Goal: Task Accomplishment & Management: Use online tool/utility

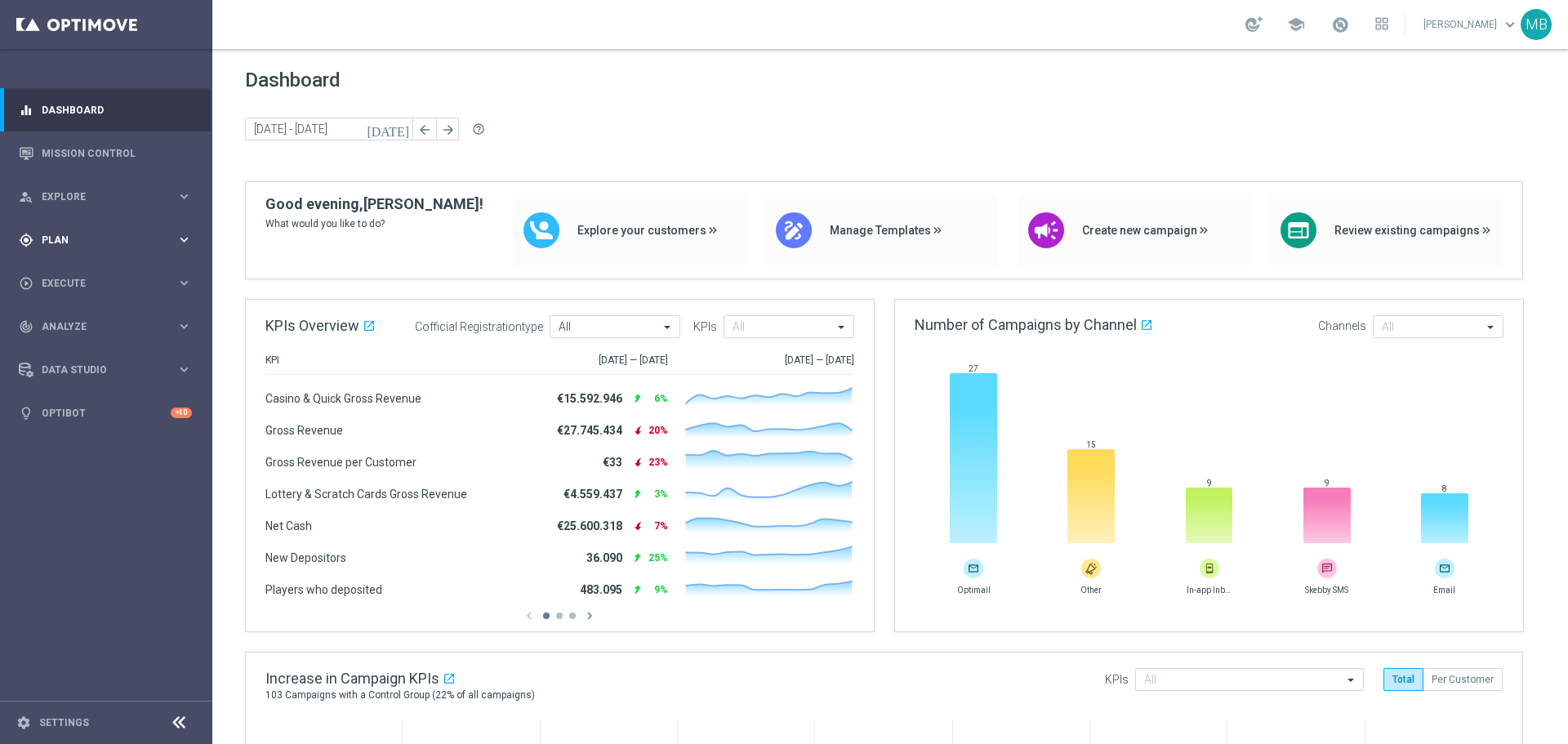
drag, startPoint x: 589, startPoint y: 417, endPoint x: 100, endPoint y: 243, distance: 519.0
click at [100, 243] on span "Plan" at bounding box center [109, 240] width 134 height 10
click at [92, 413] on div "play_circle_outline Execute keyboard_arrow_right" at bounding box center [105, 405] width 211 height 43
click at [112, 253] on div "gps_fixed Plan keyboard_arrow_right" at bounding box center [105, 240] width 211 height 43
click at [104, 328] on button "Templates keyboard_arrow_right" at bounding box center [118, 322] width 150 height 13
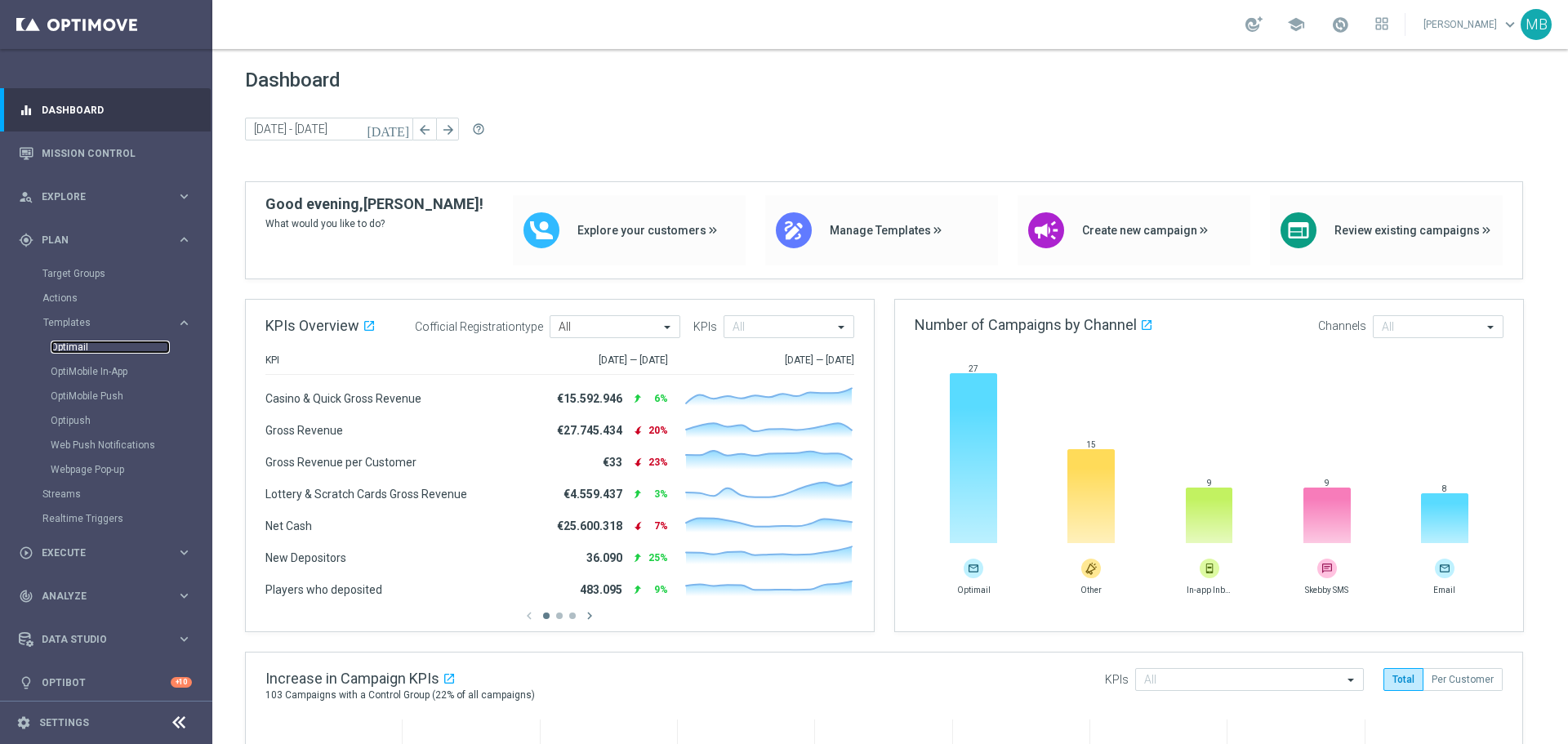
click at [104, 345] on link "Optimail" at bounding box center [110, 346] width 120 height 13
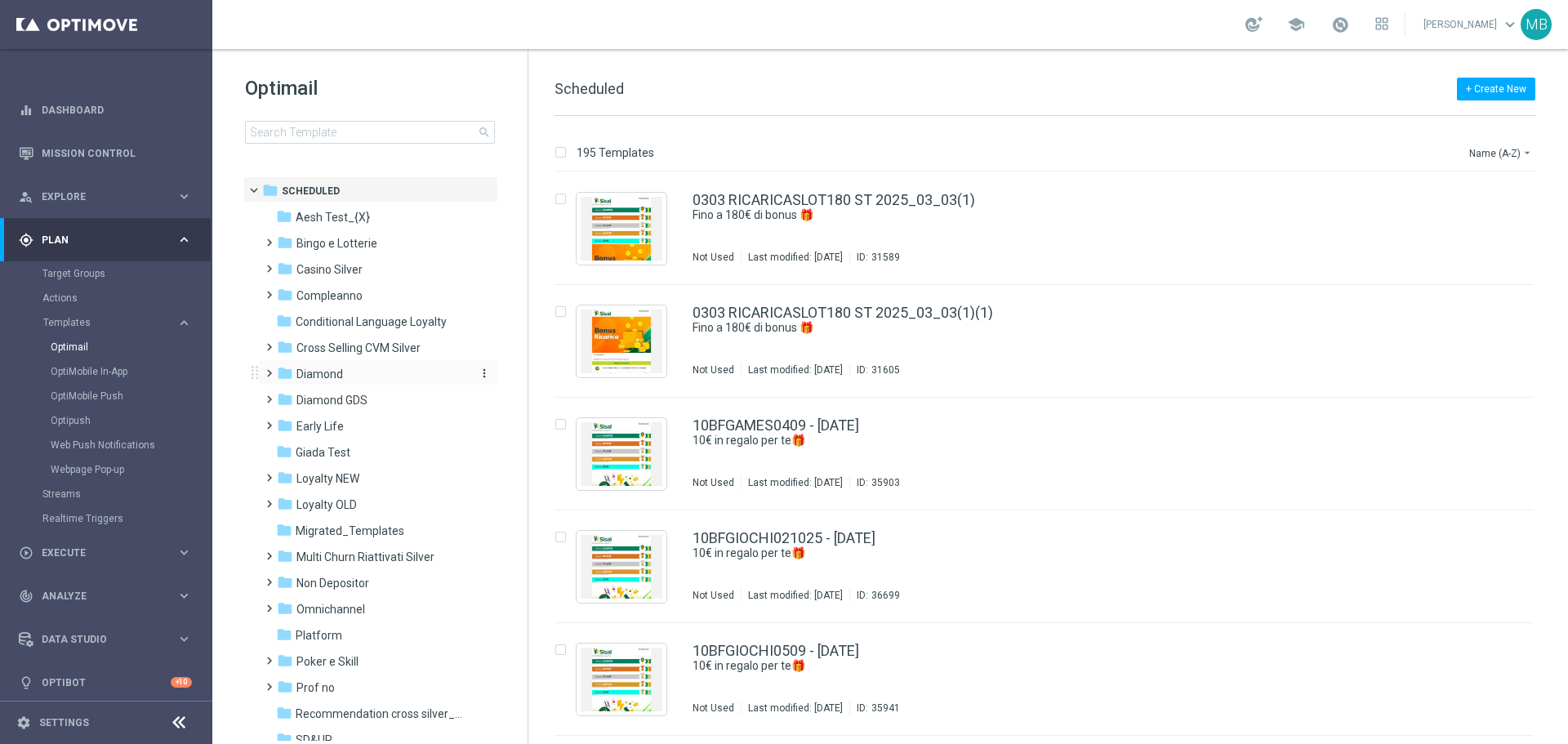
click at [369, 381] on div "folder Diamond" at bounding box center [371, 373] width 188 height 19
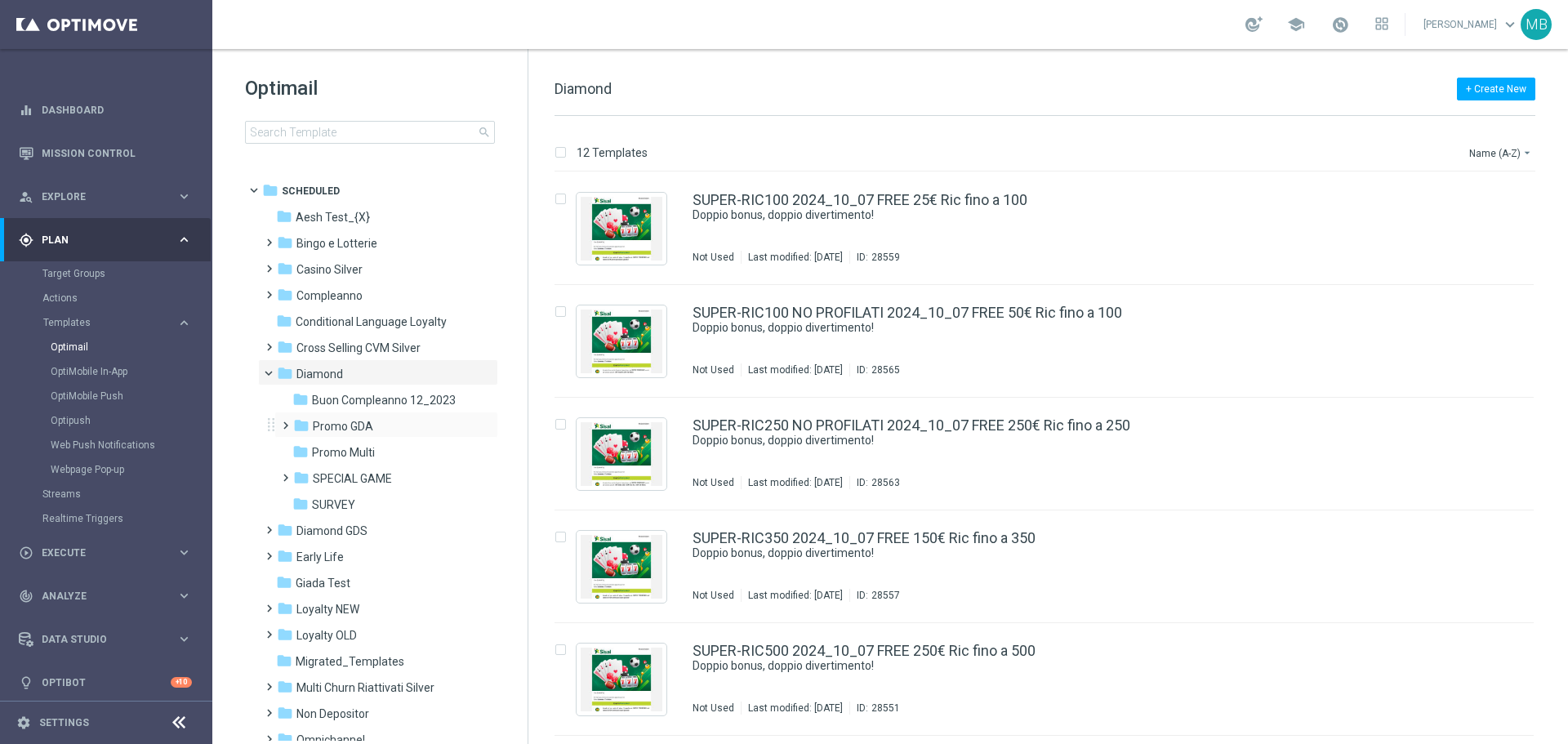
click at [289, 434] on span at bounding box center [287, 425] width 16 height 22
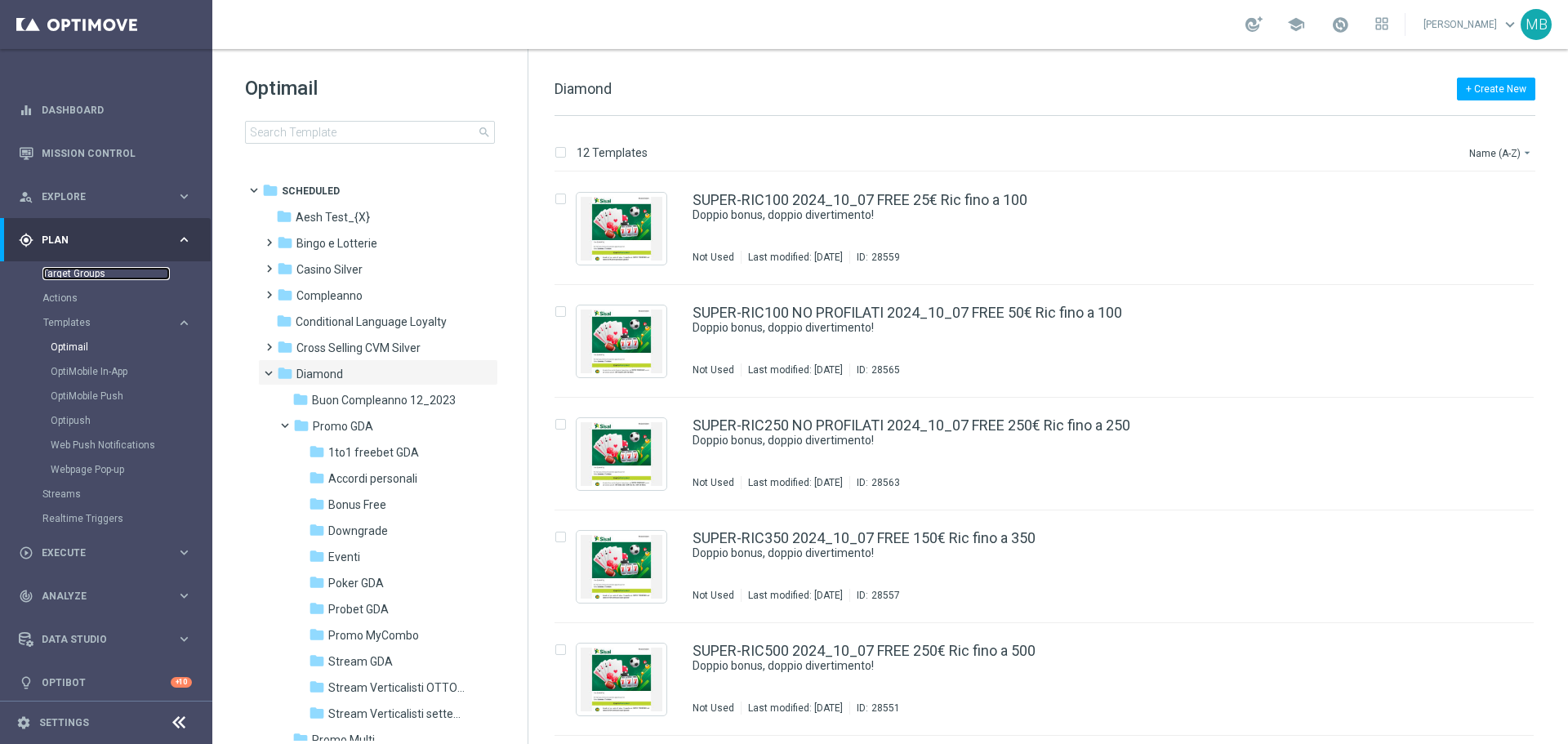
click at [65, 270] on link "Target Groups" at bounding box center [106, 273] width 128 height 13
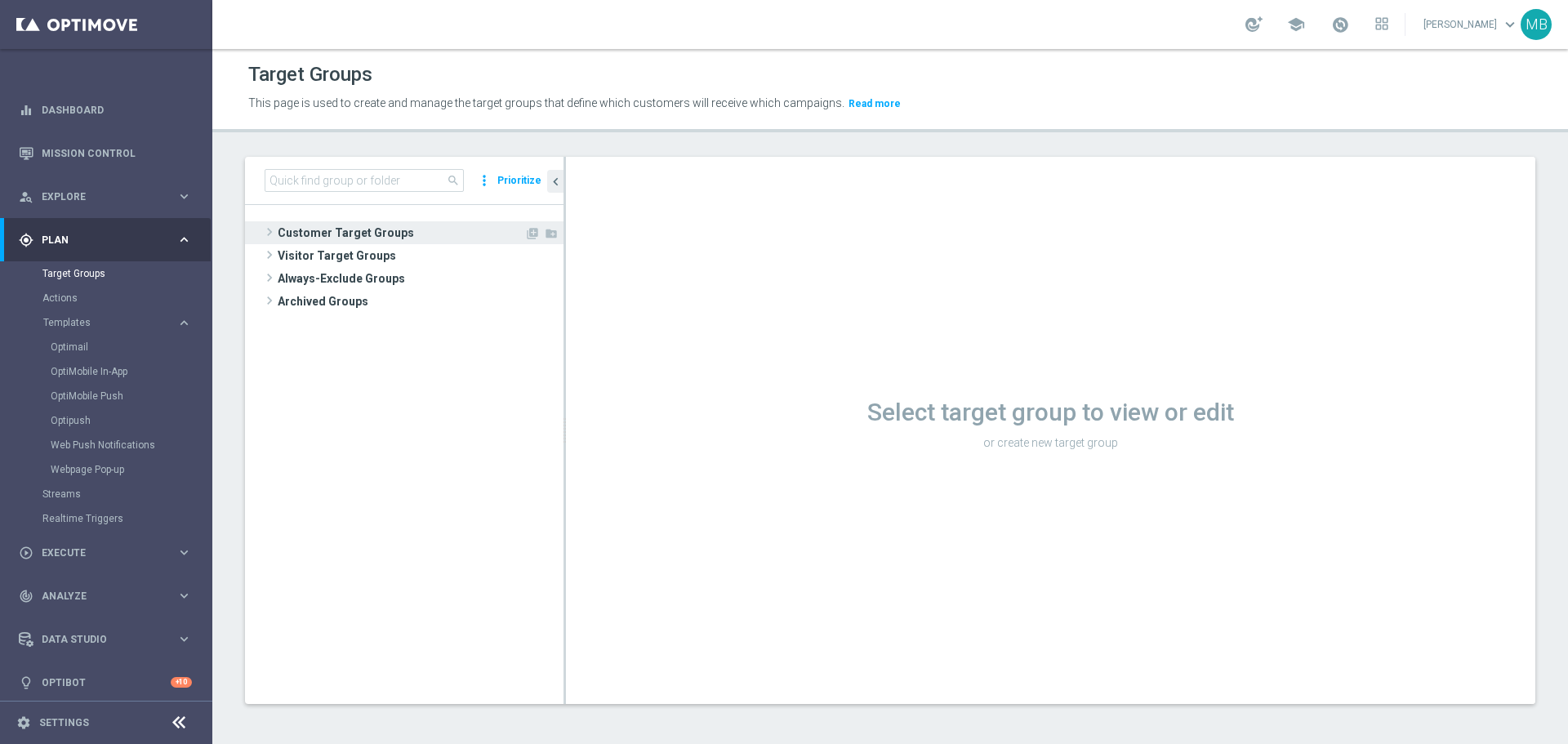
click at [303, 223] on span "Customer Target Groups" at bounding box center [400, 232] width 246 height 23
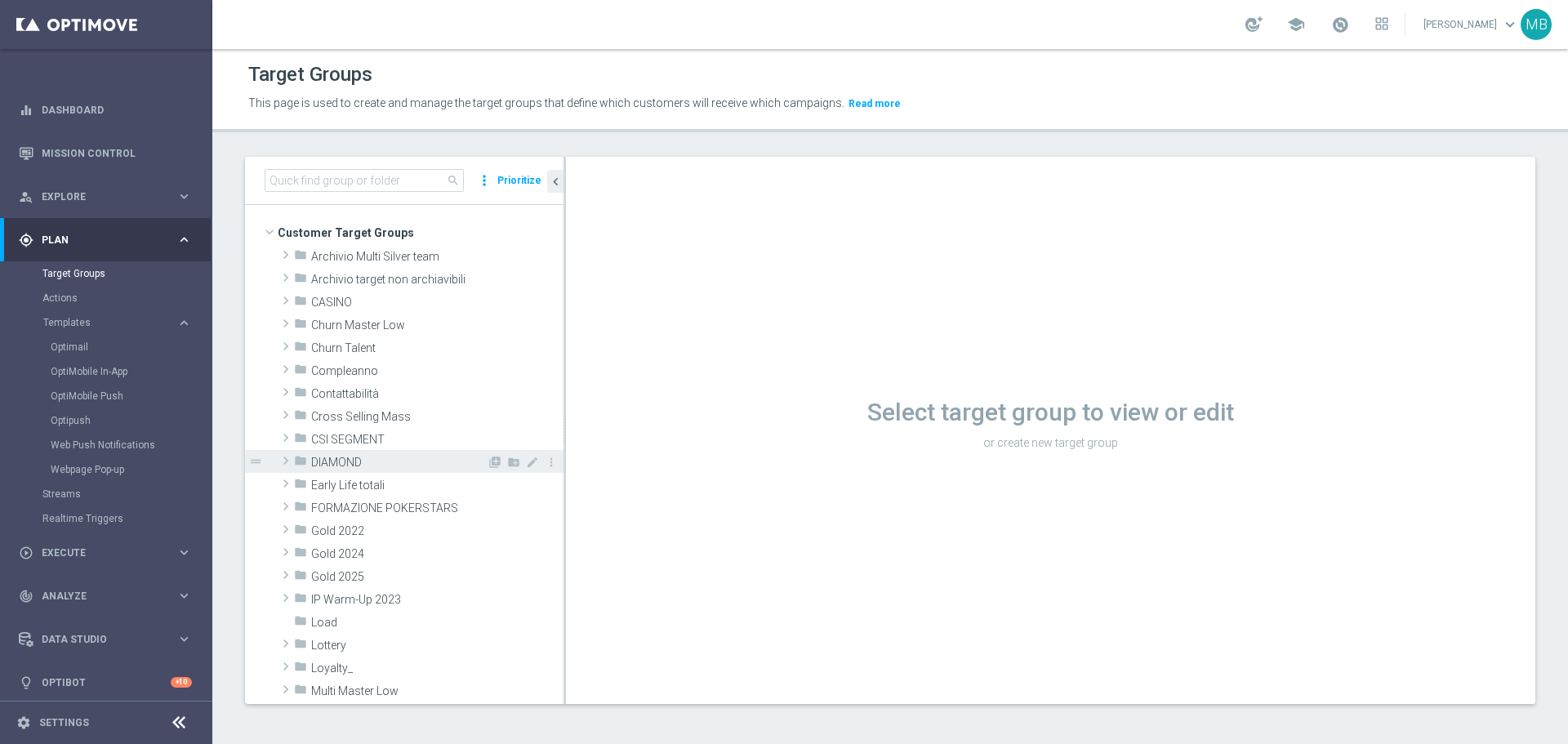
click at [305, 465] on icon "folder" at bounding box center [300, 462] width 13 height 19
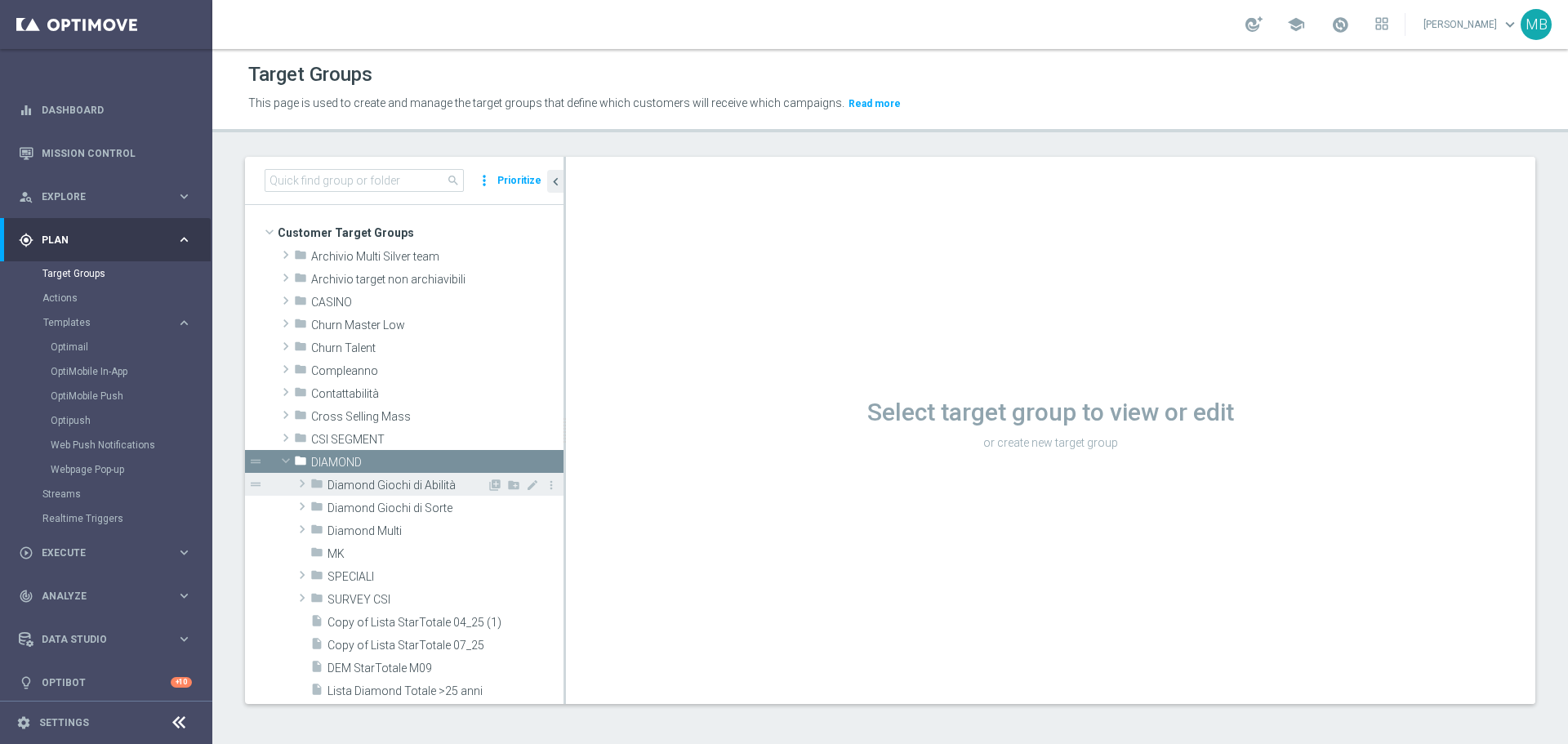
click at [318, 477] on icon "folder" at bounding box center [316, 485] width 13 height 19
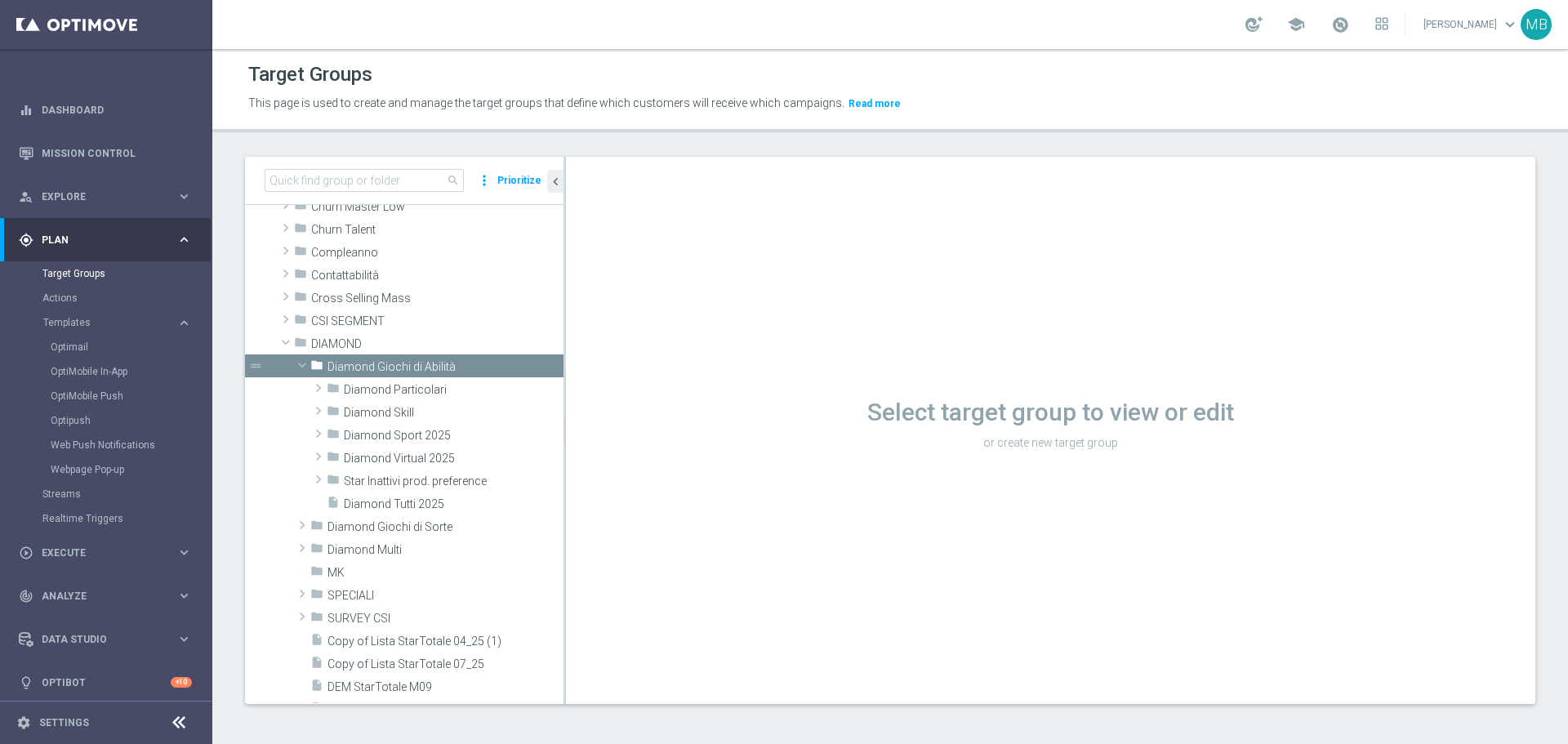
scroll to position [458, 0]
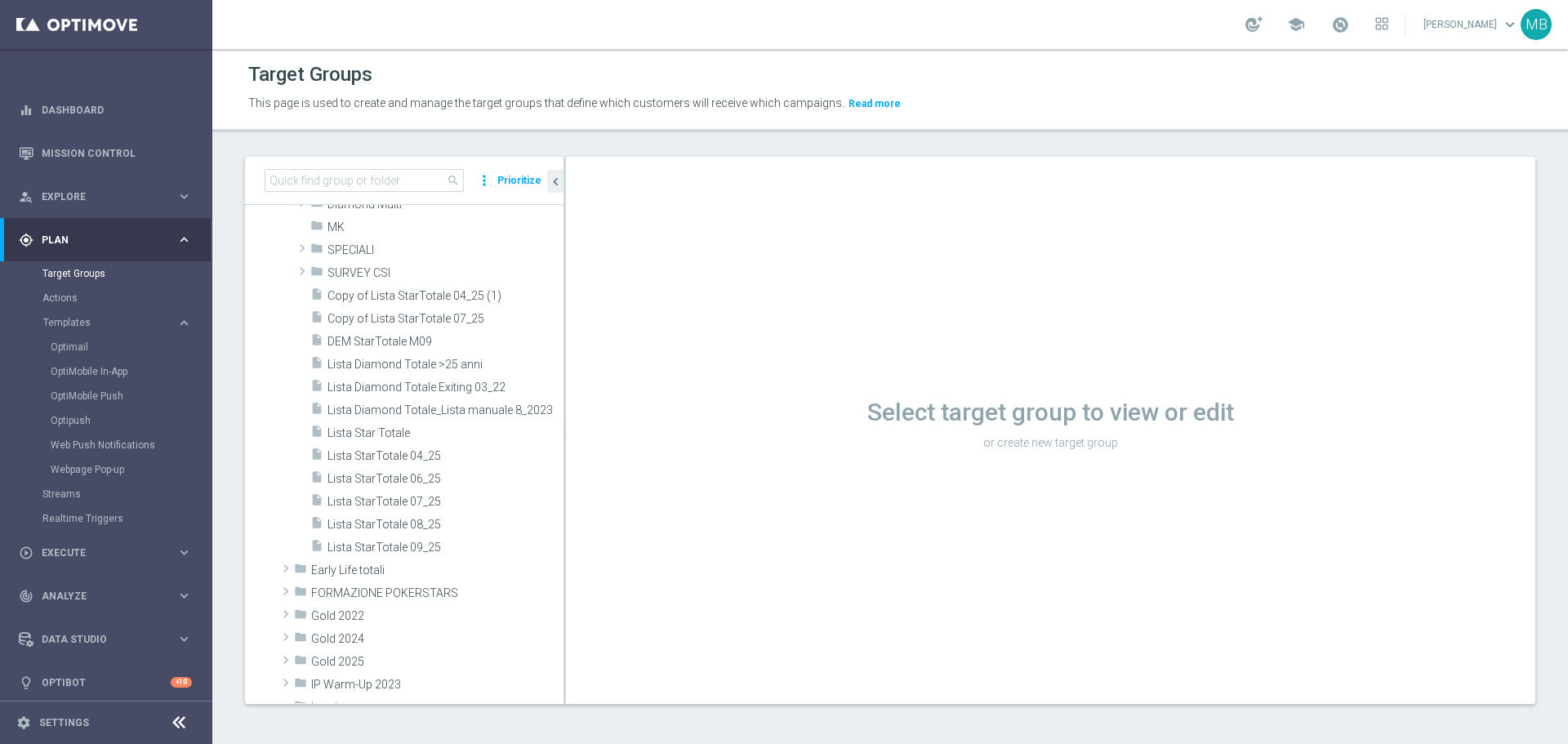
click at [566, 357] on div "Select target group to view or edit or create new target group" at bounding box center [1050, 430] width 970 height 546
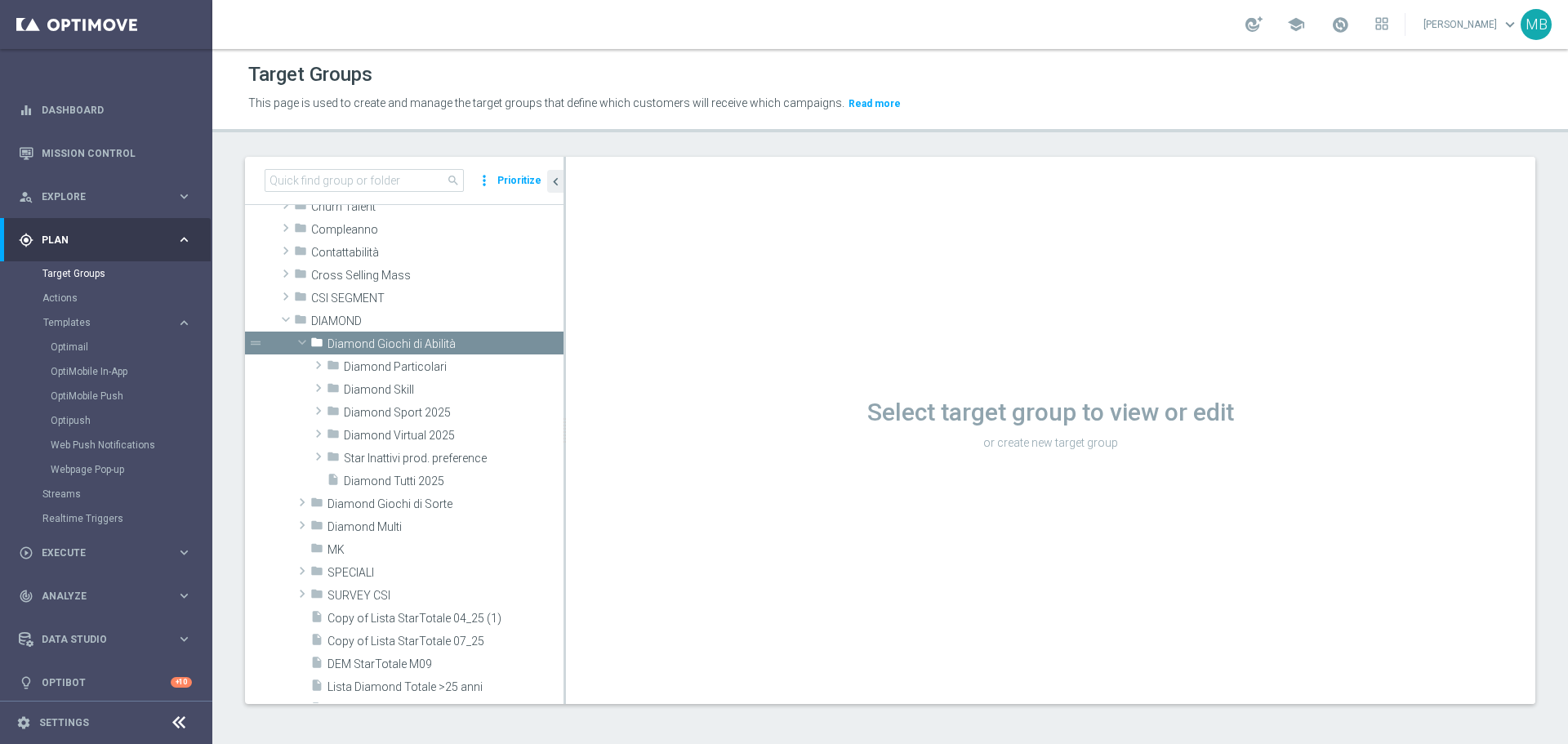
scroll to position [136, 0]
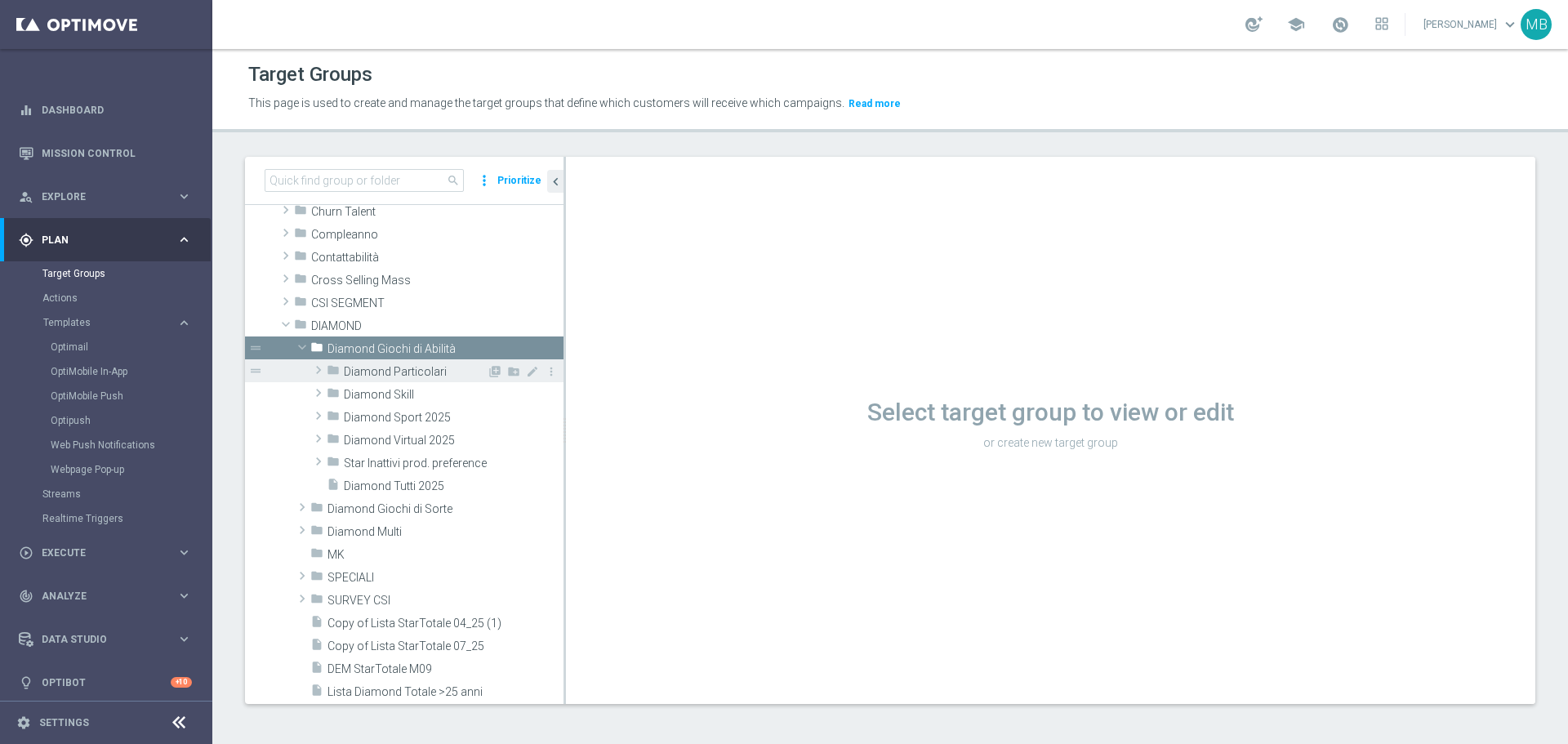
click at [422, 359] on div "folder Diamond Particolari" at bounding box center [406, 370] width 160 height 23
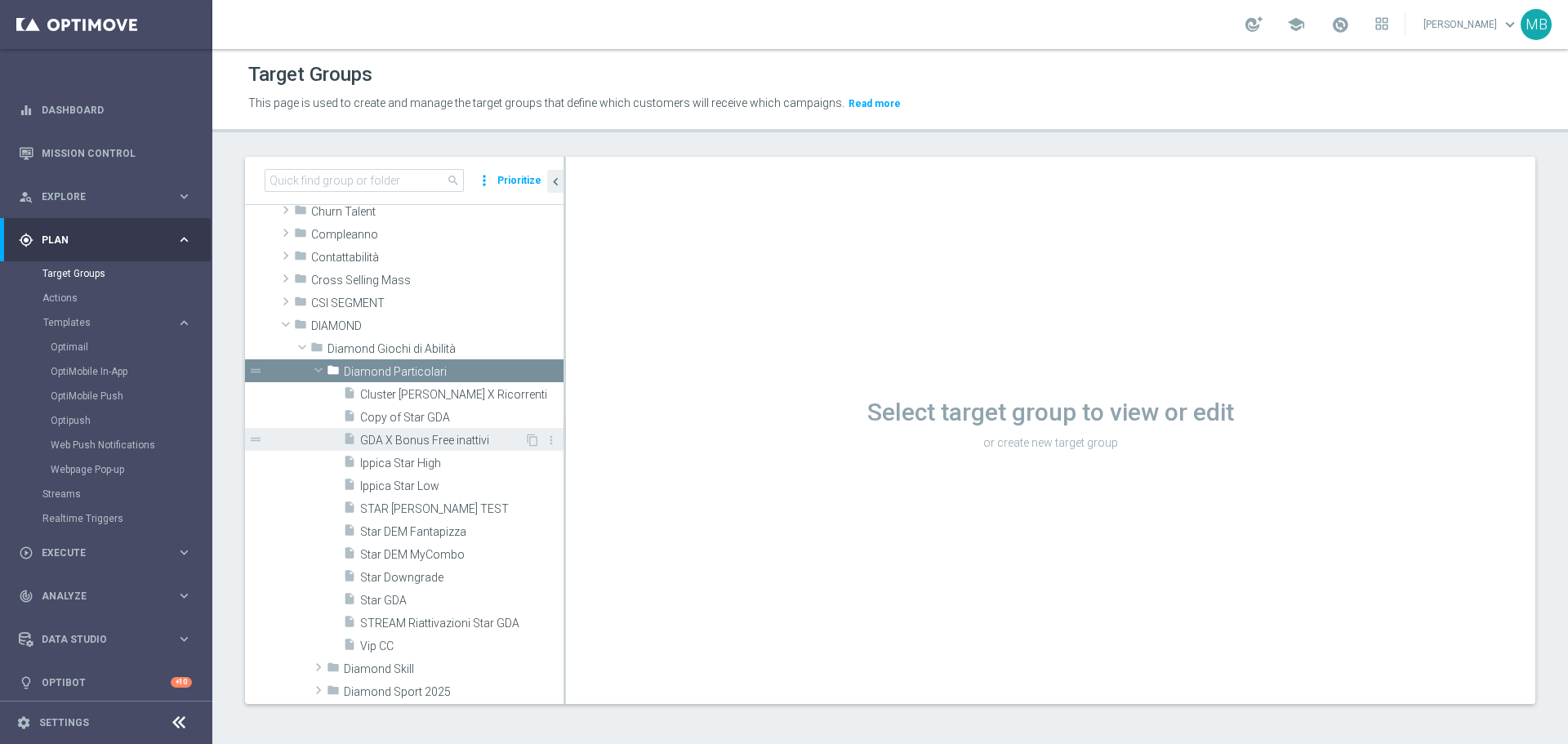
click at [438, 449] on div "insert_drive_file GDA X Bonus Free inattivi" at bounding box center [433, 439] width 181 height 23
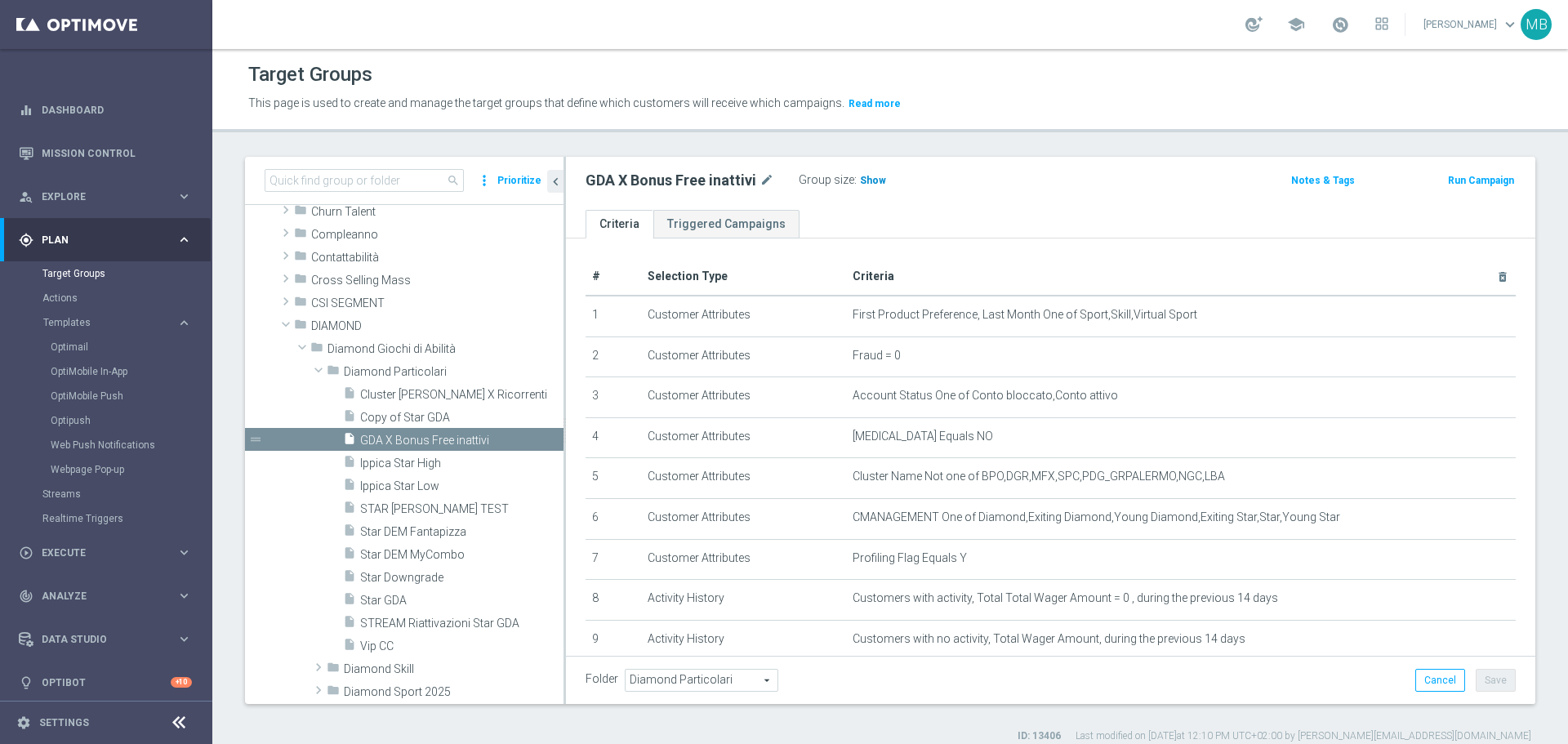
click at [871, 181] on span "Show" at bounding box center [873, 181] width 26 height 12
click at [870, 180] on span "44" at bounding box center [868, 183] width 15 height 16
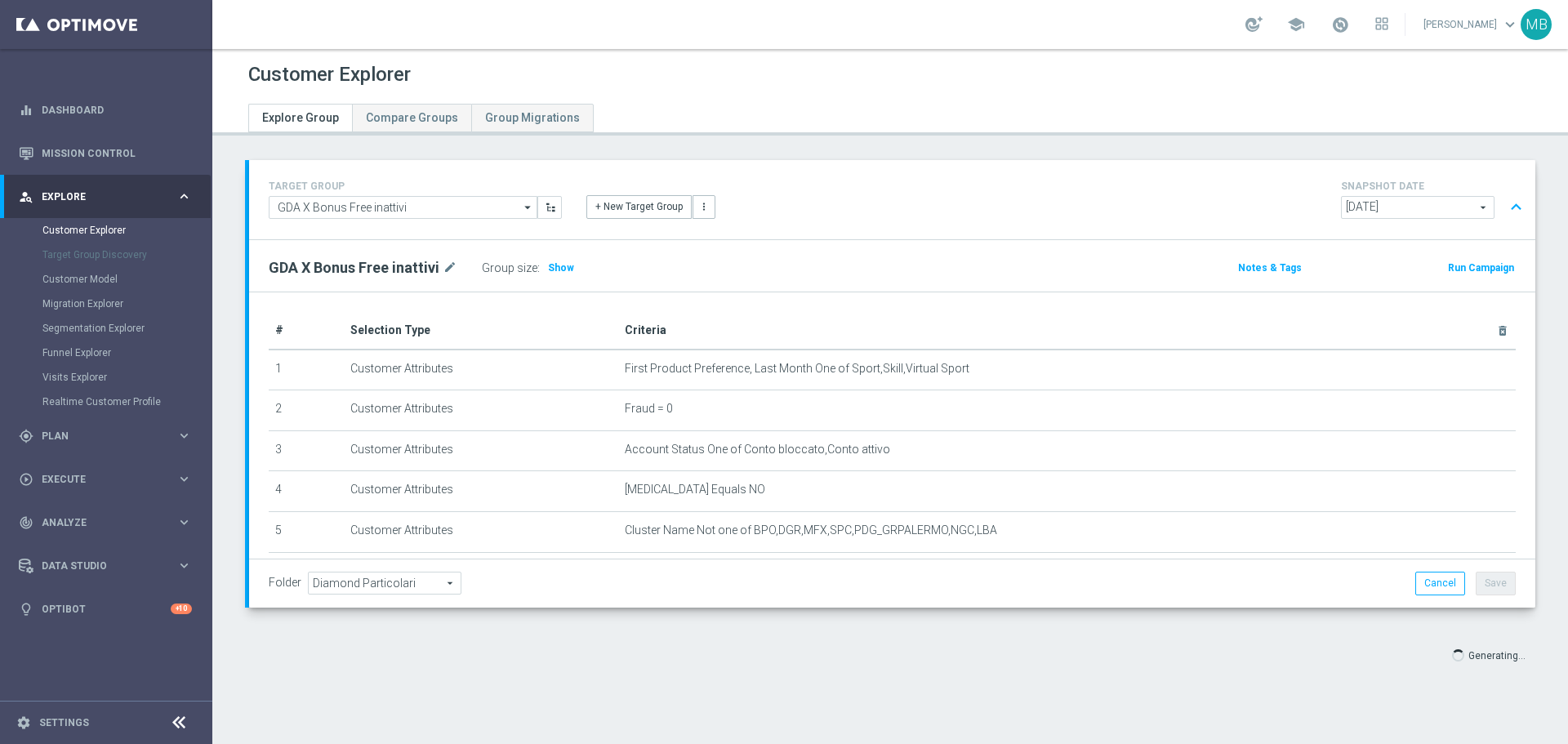
drag, startPoint x: 1551, startPoint y: 297, endPoint x: 1559, endPoint y: 246, distance: 51.6
click at [1557, 254] on div "Customer Explorer Explore Group Compare Groups Group Migrations TARGET GROUP GD…" at bounding box center [890, 396] width 1355 height 695
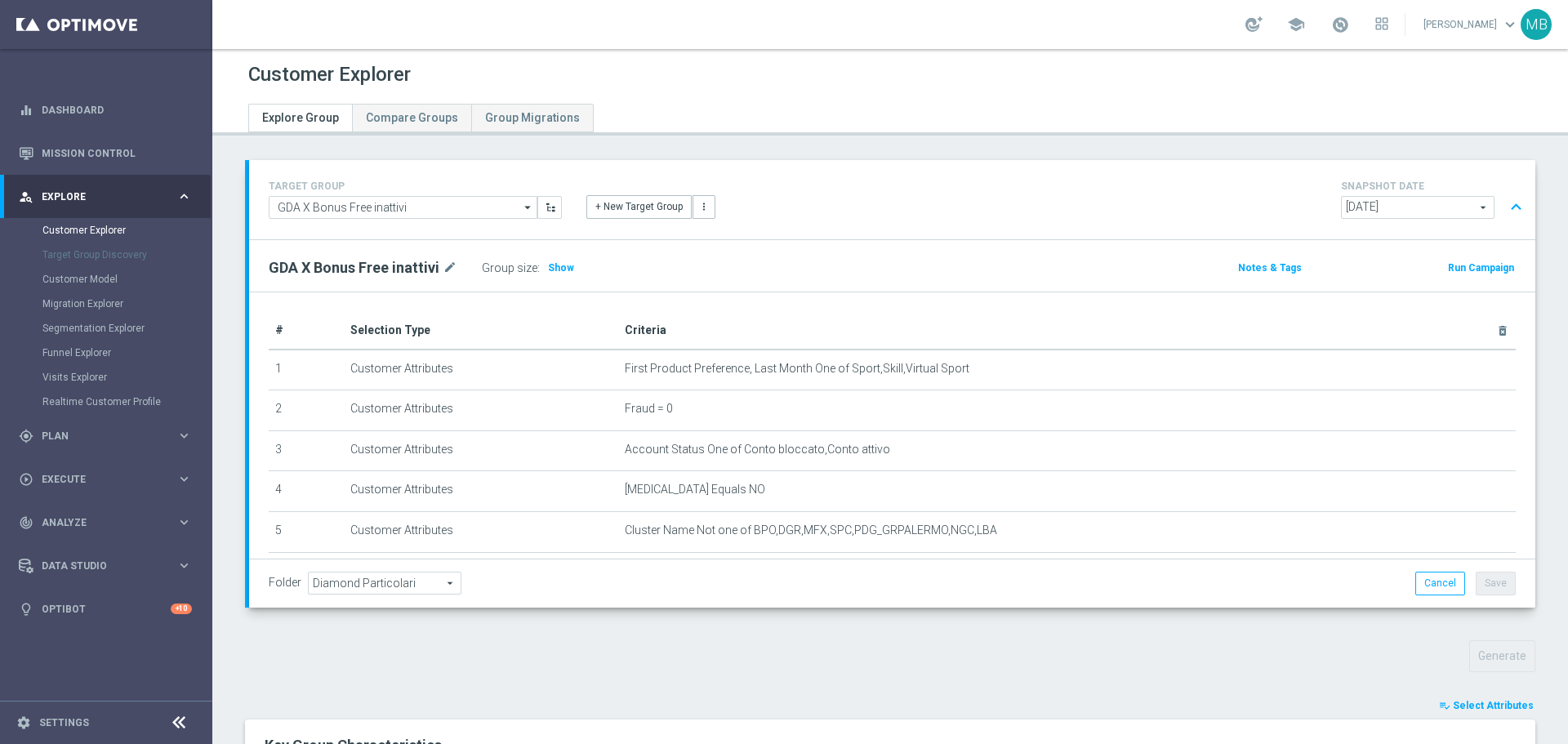
drag, startPoint x: 1566, startPoint y: 307, endPoint x: 1198, endPoint y: 646, distance: 500.3
click at [1198, 646] on div "Generate" at bounding box center [890, 656] width 1315 height 32
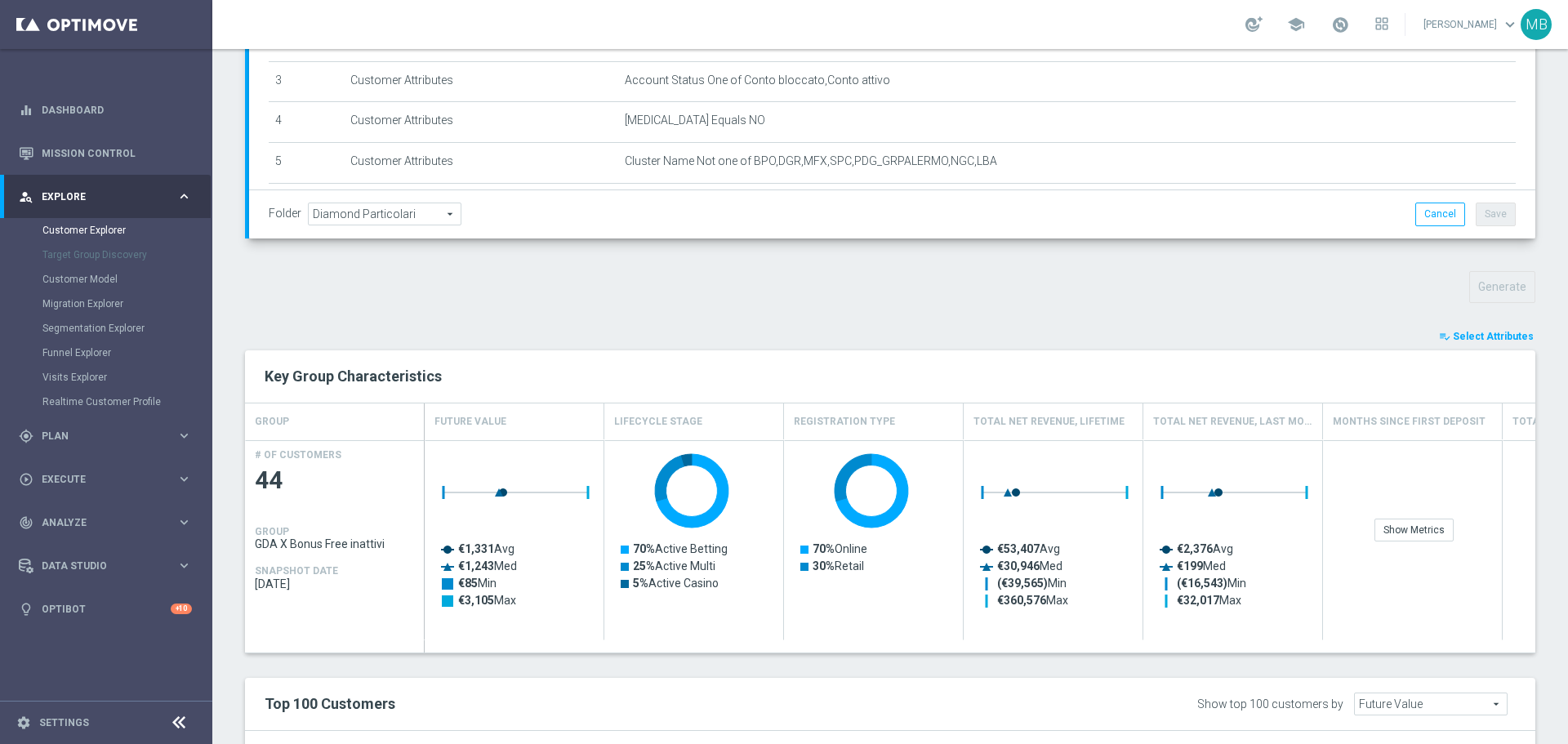
scroll to position [360, 0]
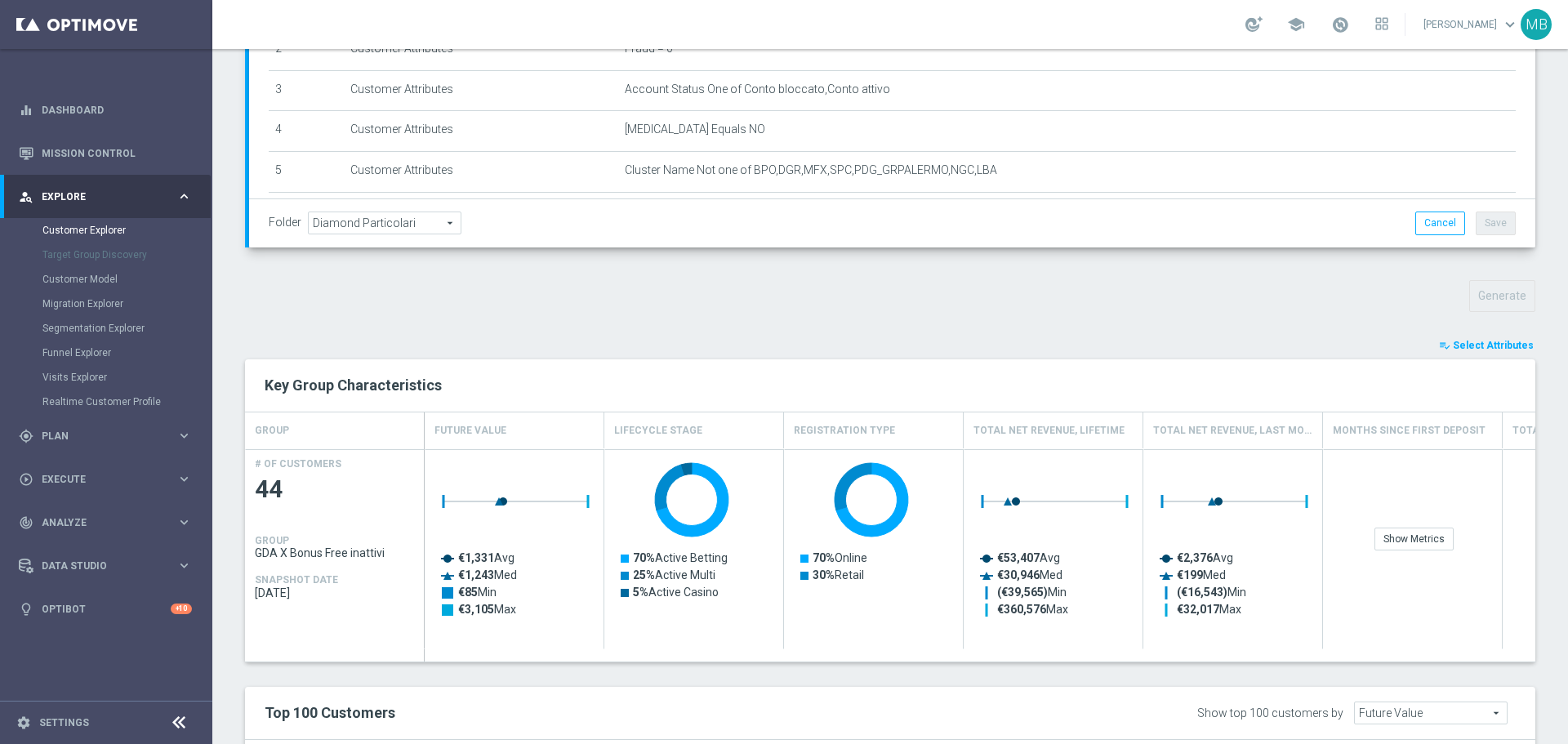
click at [1482, 341] on span "Select Attributes" at bounding box center [1494, 346] width 81 height 12
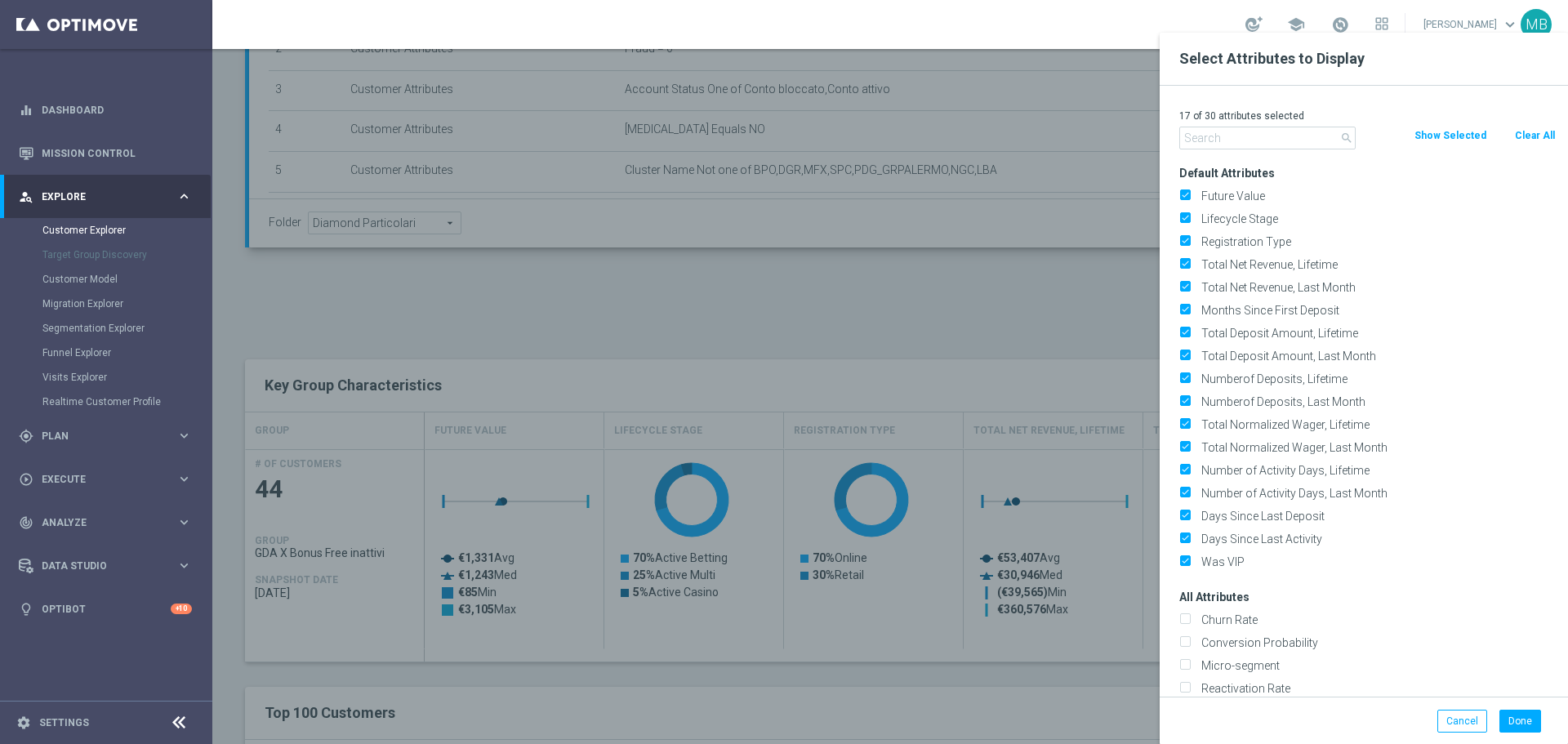
click at [1554, 181] on div "Default Attributes Future Value Lifecycle Stage Registration Type" at bounding box center [1368, 368] width 401 height 411
click at [1240, 146] on input "text" at bounding box center [1267, 137] width 176 height 23
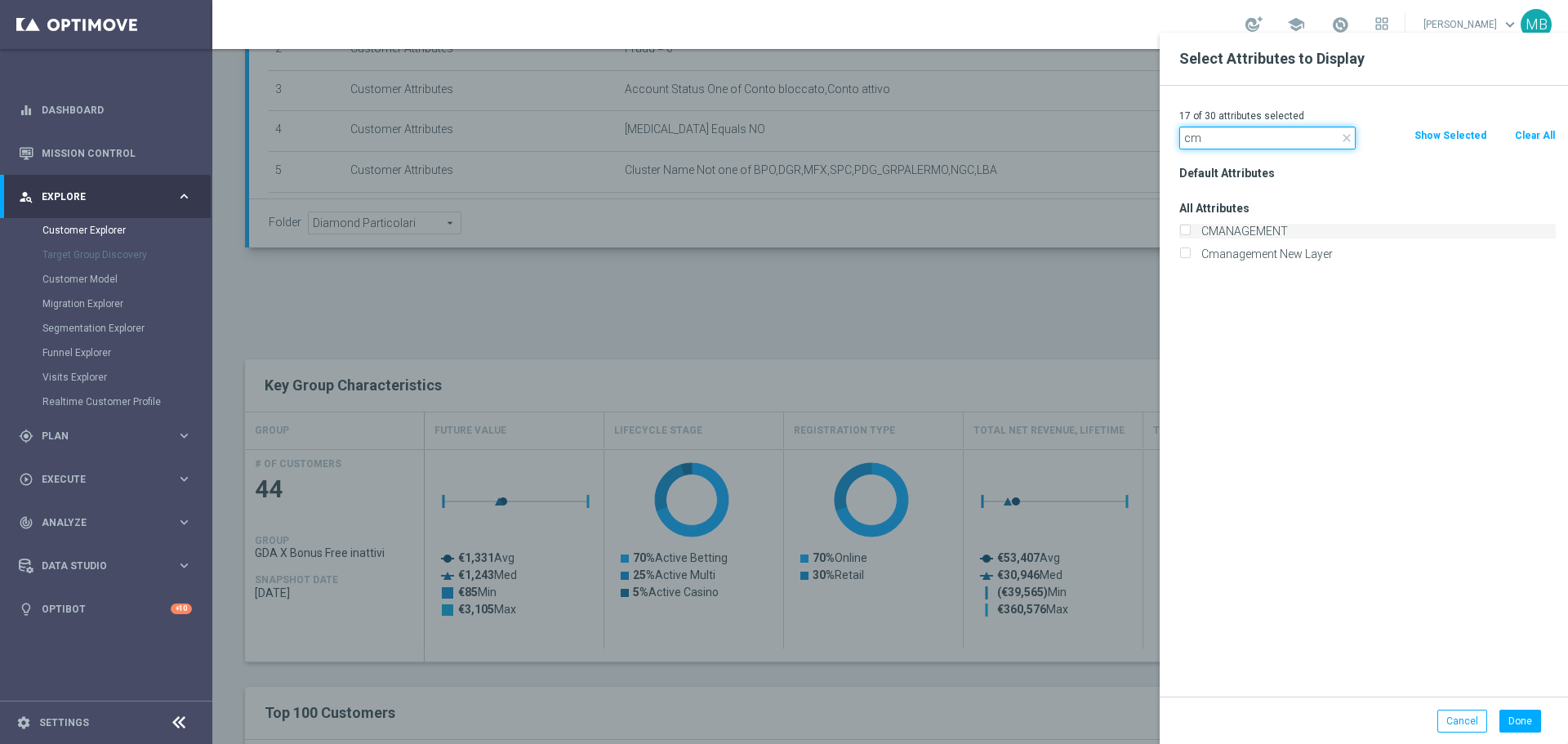
type input "cm"
click at [1224, 226] on label "CMANAGEMENT" at bounding box center [1375, 230] width 360 height 15
click at [1190, 227] on input "CMANAGEMENT" at bounding box center [1184, 232] width 11 height 11
checkbox input "true"
click at [1299, 125] on div "18 of 30 attributes selected" at bounding box center [1368, 116] width 401 height 21
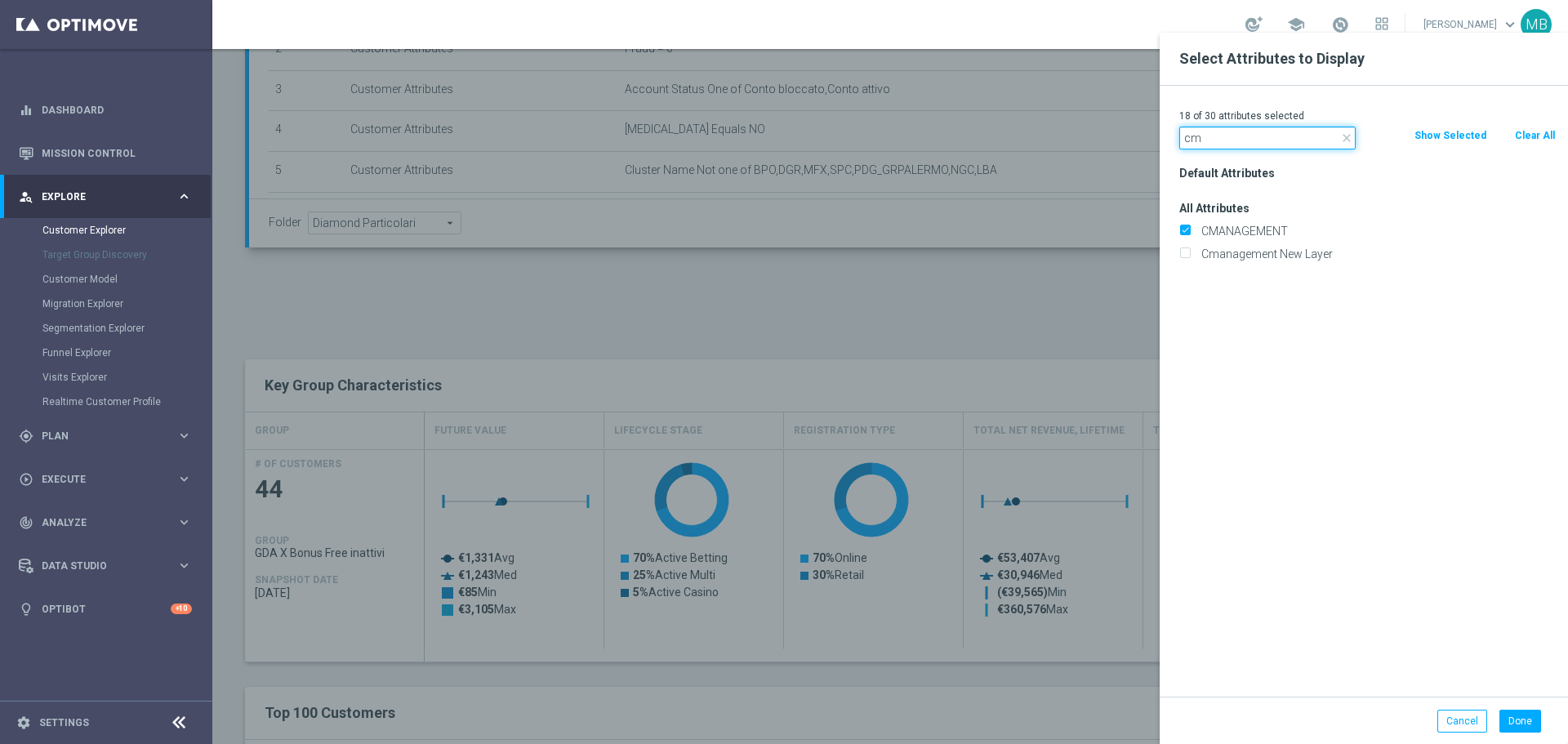
click at [1294, 138] on input "cm" at bounding box center [1267, 137] width 176 height 23
type input "c"
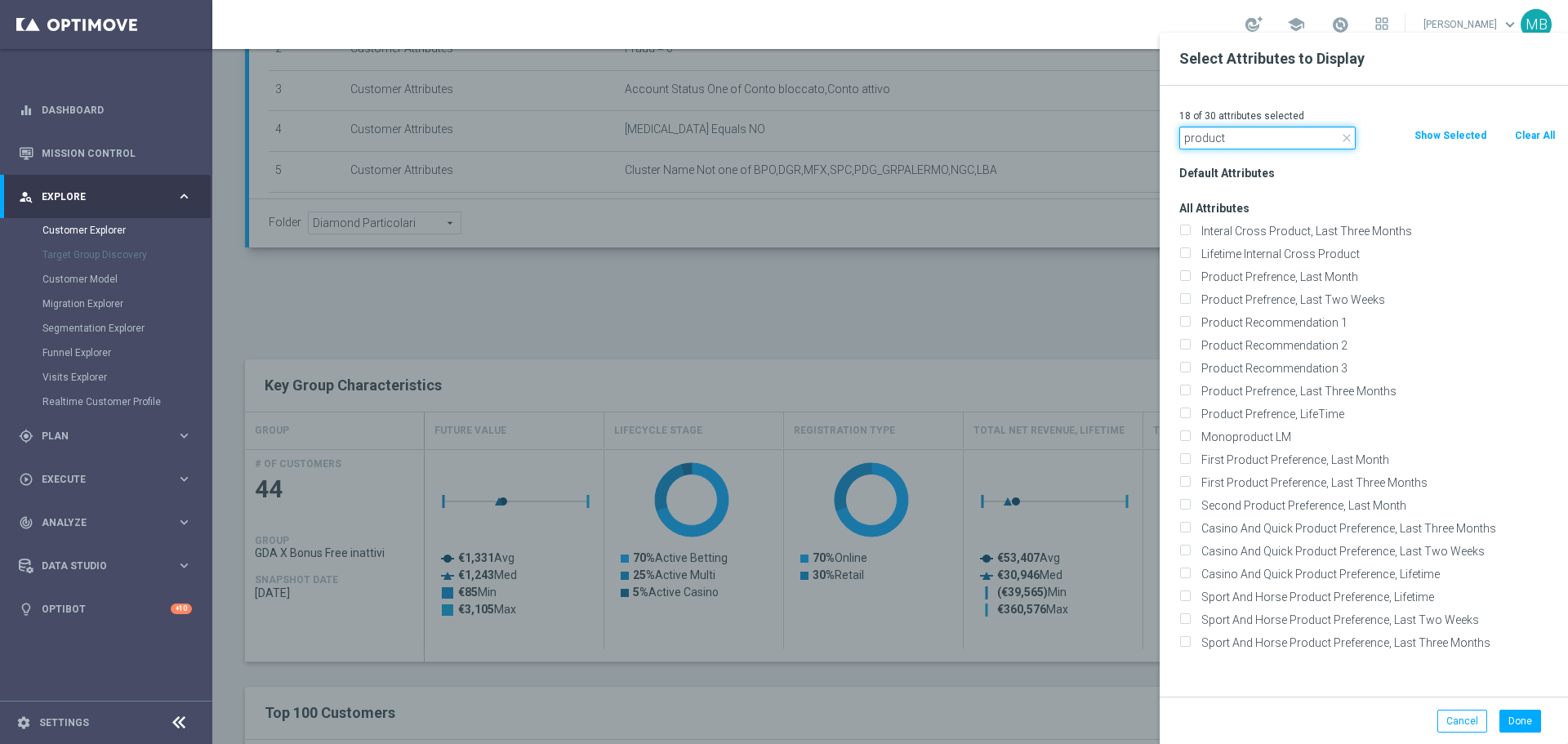
type input "product"
click at [1265, 268] on div "Product Prefrence, Last Month" at bounding box center [1368, 276] width 401 height 23
click at [1179, 275] on input "Product Prefrence, Last Month" at bounding box center [1184, 279] width 11 height 11
checkbox input "true"
click at [1182, 391] on input "Product Prefrence, Last Three Months" at bounding box center [1184, 392] width 11 height 11
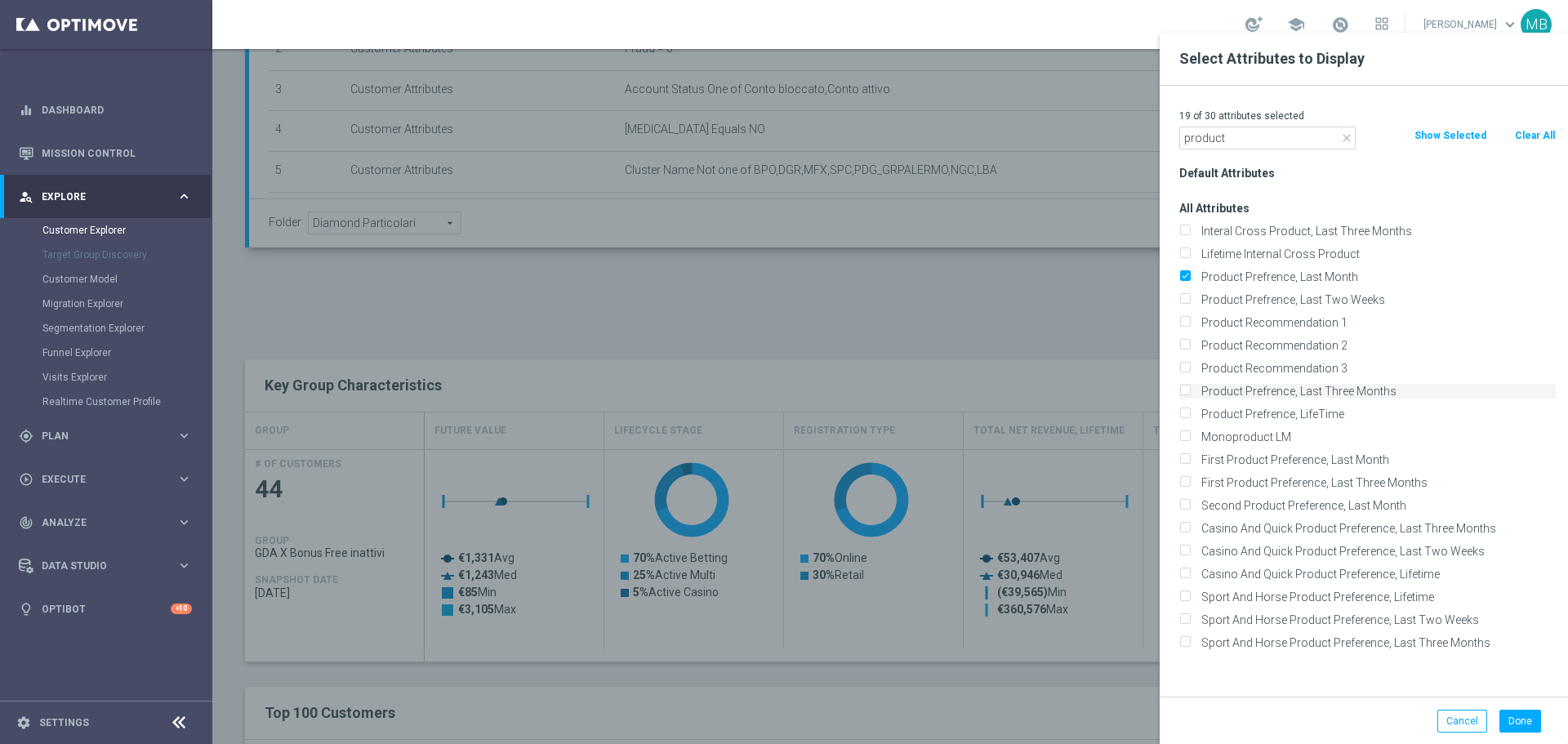
checkbox input "true"
click at [1184, 460] on input "First Product Preference, Last Month" at bounding box center [1184, 461] width 11 height 11
checkbox input "true"
click at [1183, 481] on input "First Product Preference, Last Three Months" at bounding box center [1184, 484] width 11 height 11
checkbox input "true"
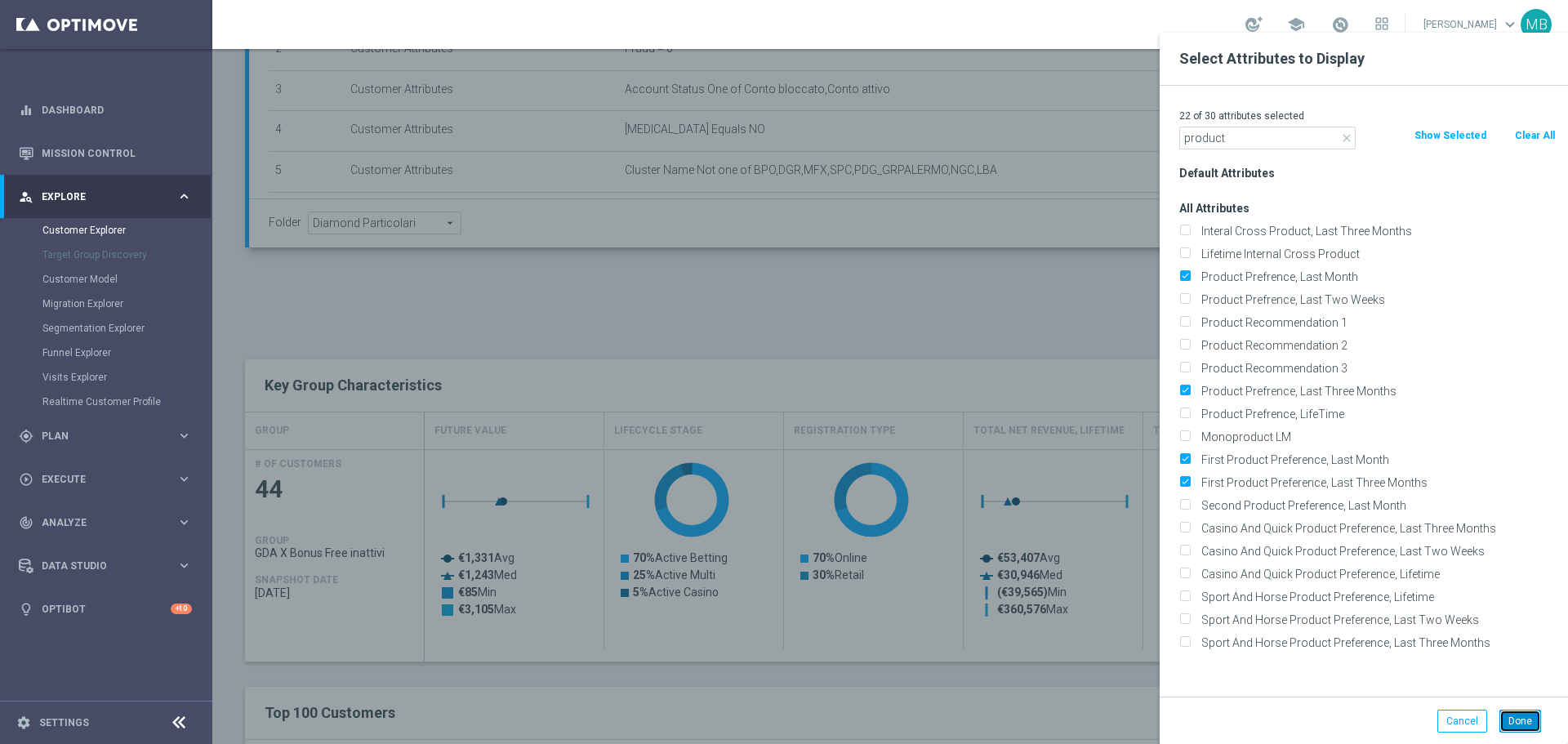
click at [1502, 715] on button "Done" at bounding box center [1521, 720] width 42 height 23
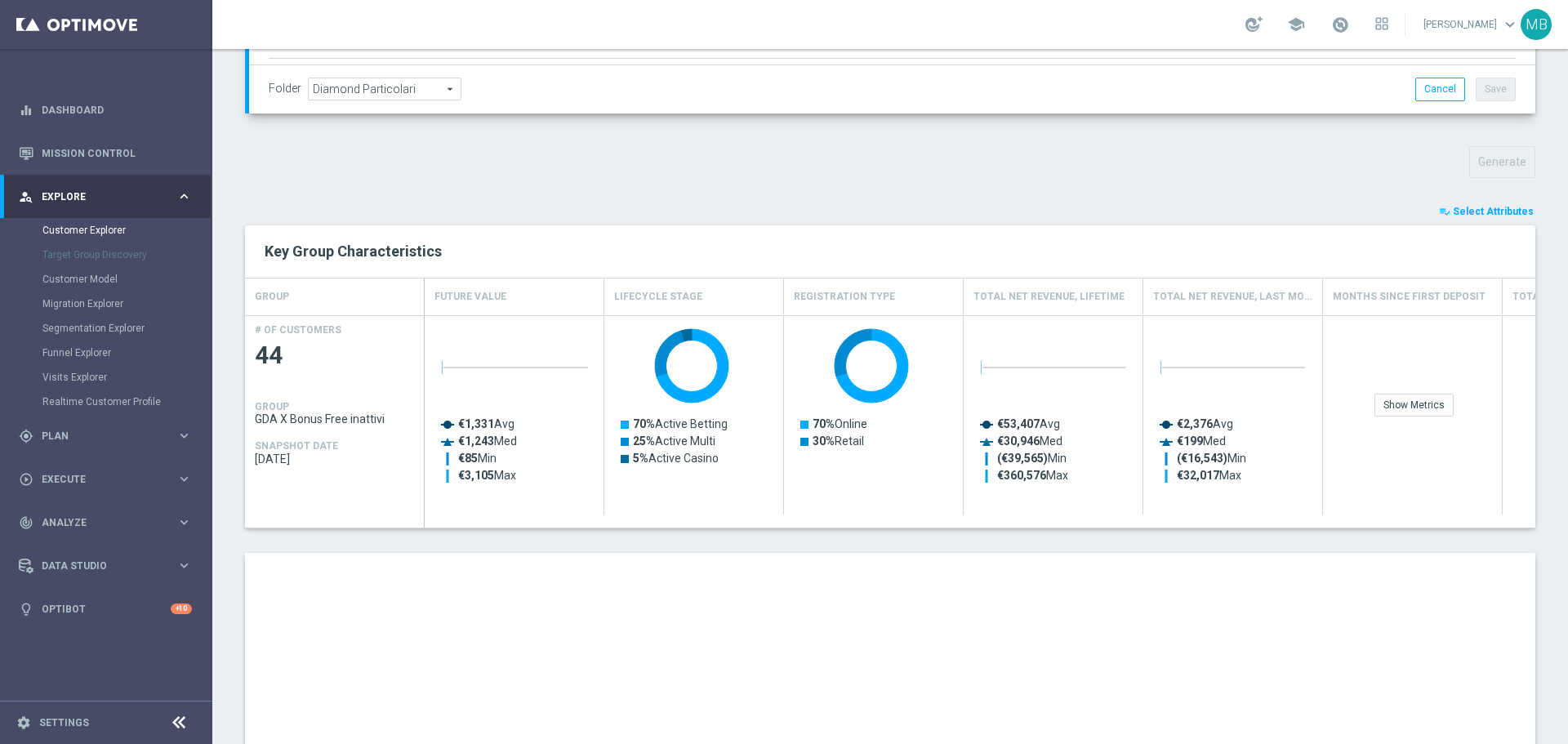
scroll to position [546, 0]
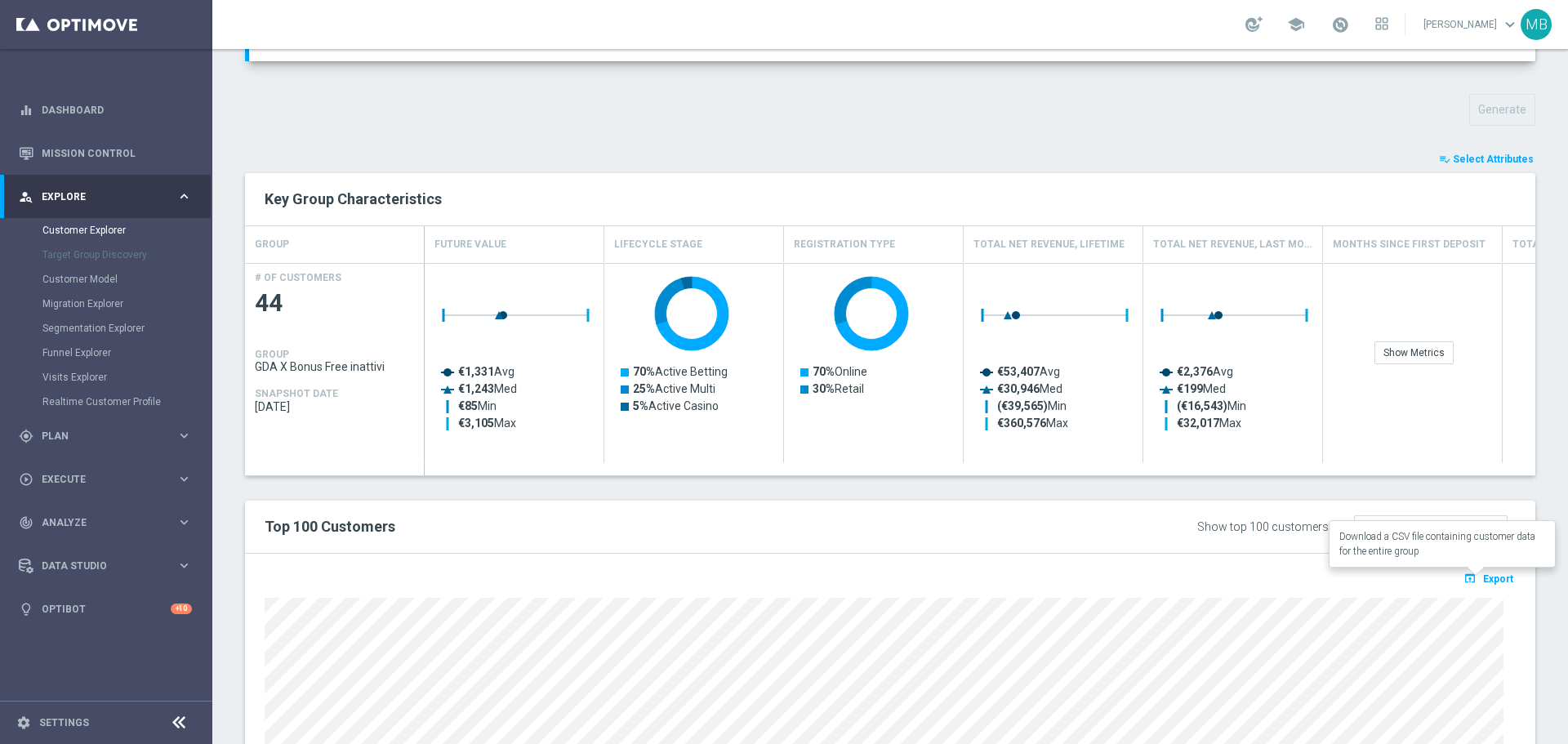
click at [1491, 579] on span "Export" at bounding box center [1498, 579] width 31 height 12
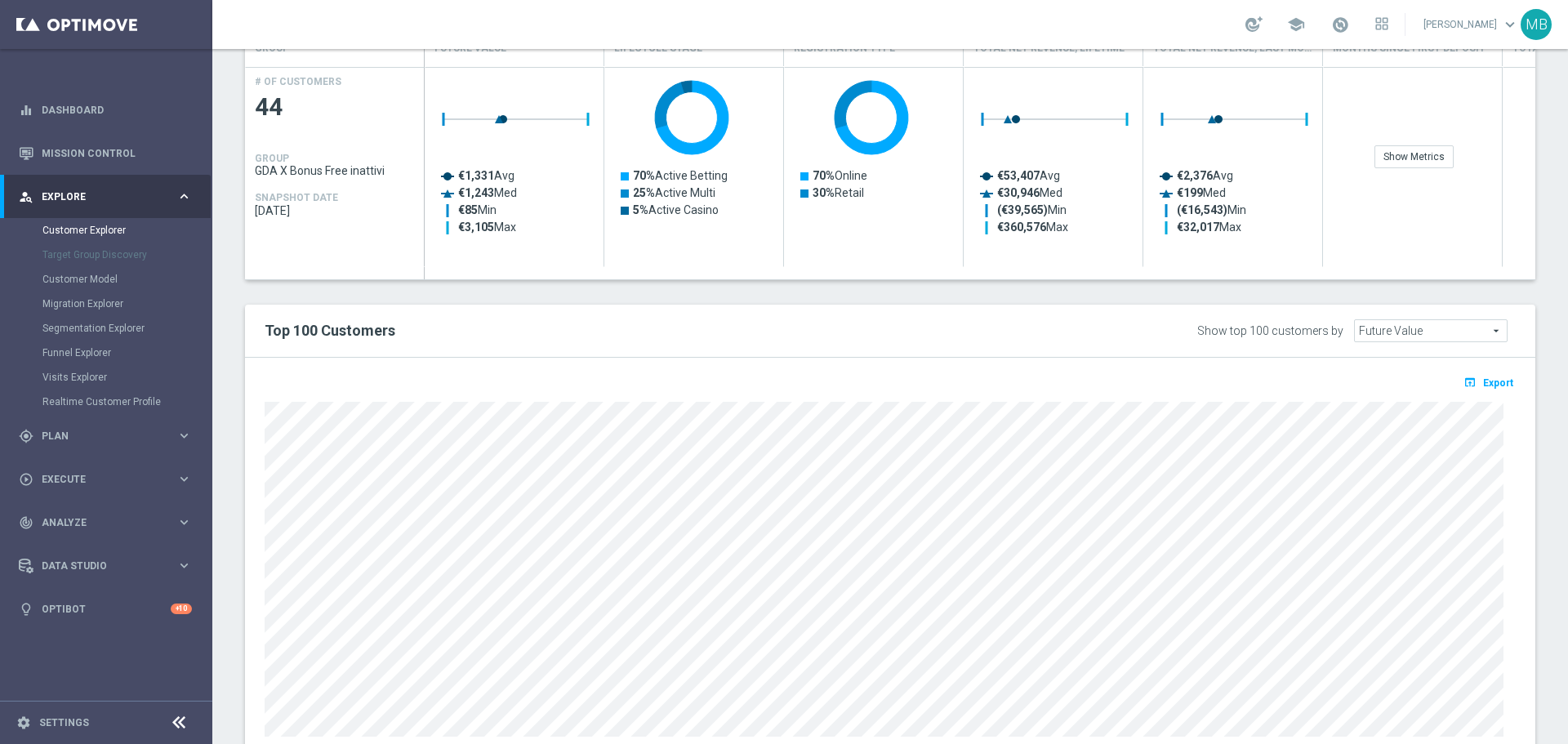
scroll to position [795, 0]
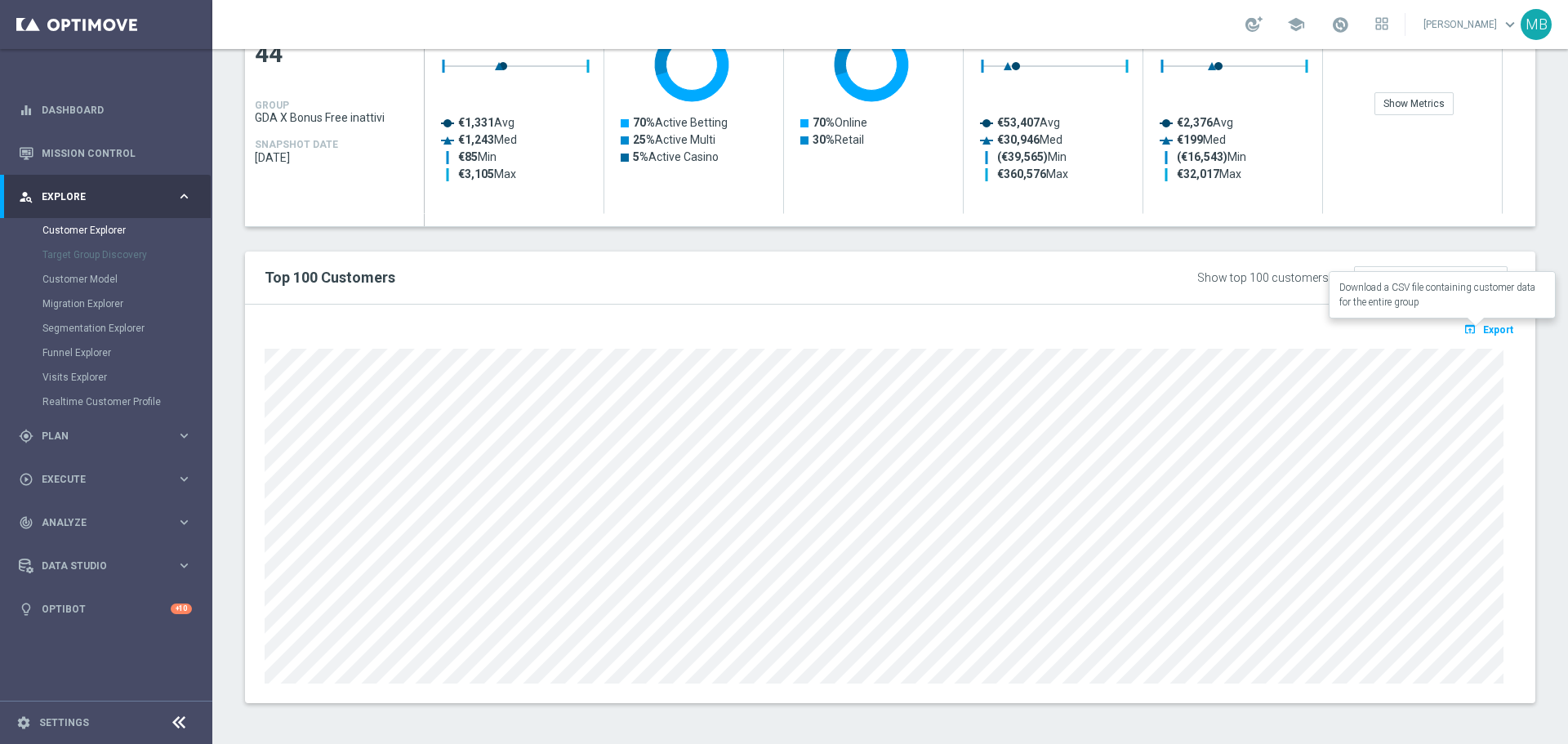
click at [1483, 328] on span "Export" at bounding box center [1498, 330] width 31 height 12
